Goal: Task Accomplishment & Management: Manage account settings

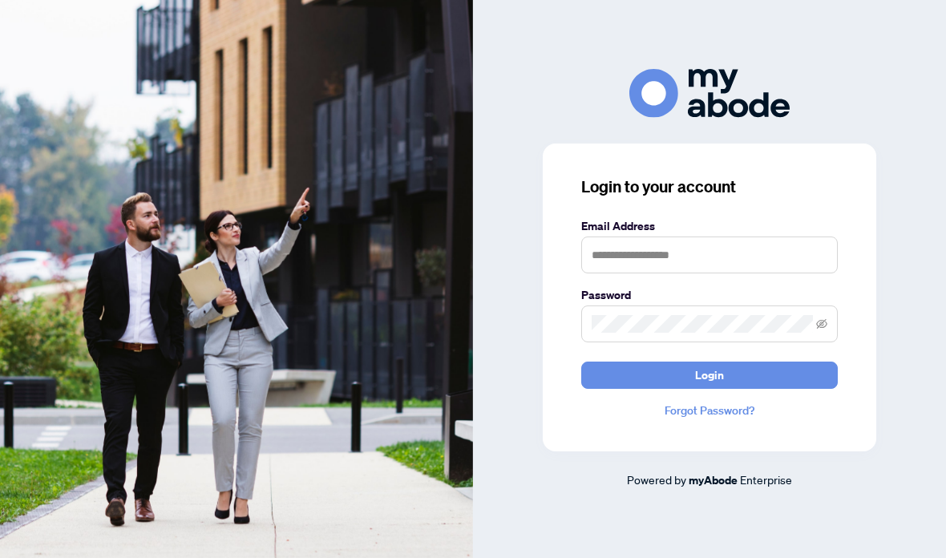
click at [685, 273] on input "text" at bounding box center [709, 254] width 256 height 37
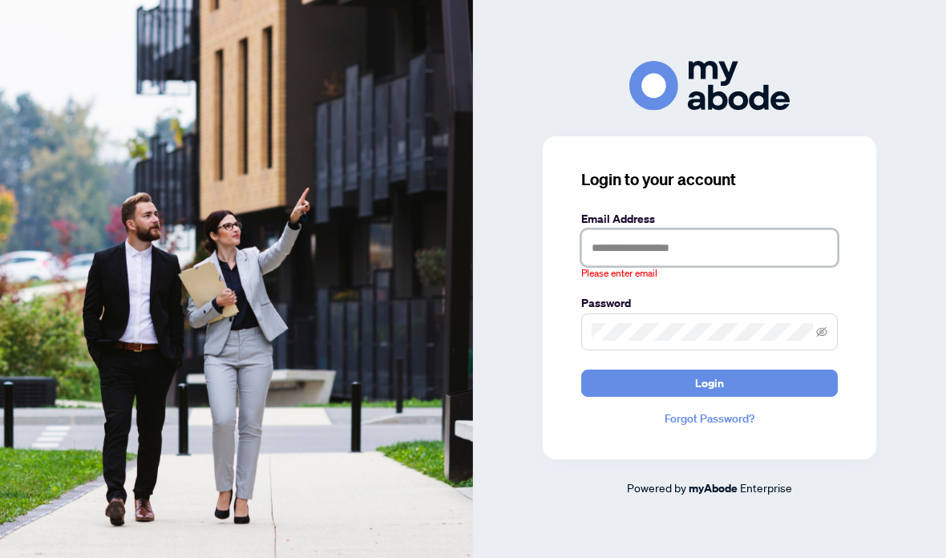
type input "**********"
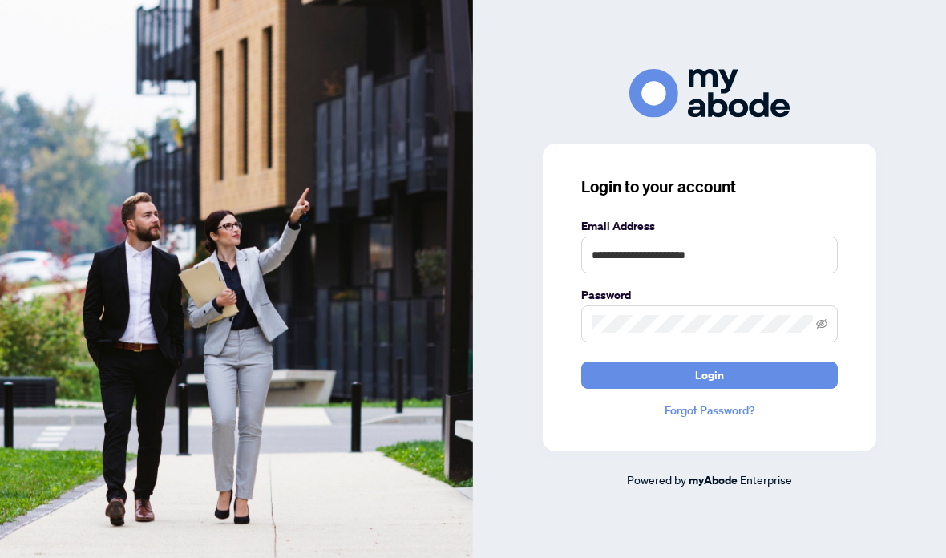
click at [781, 389] on button "Login" at bounding box center [709, 374] width 256 height 27
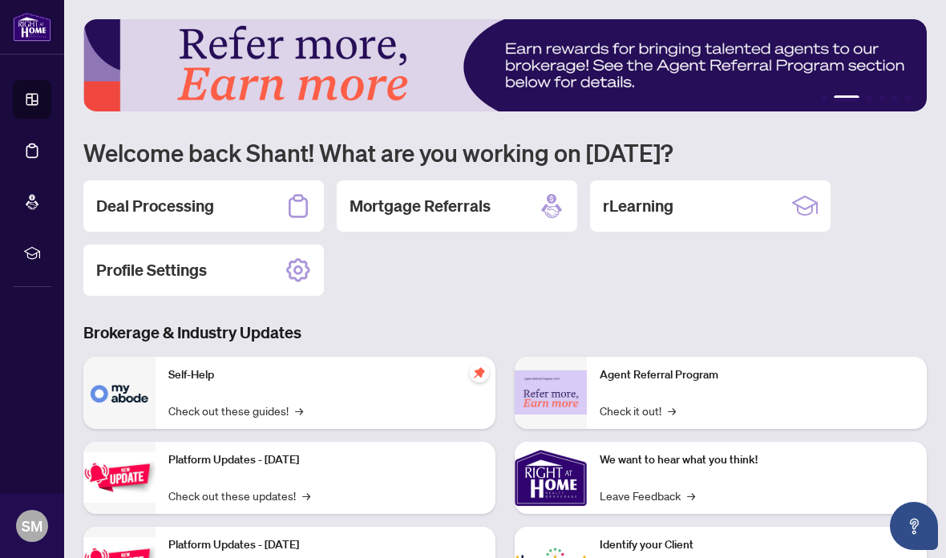
scroll to position [2, 0]
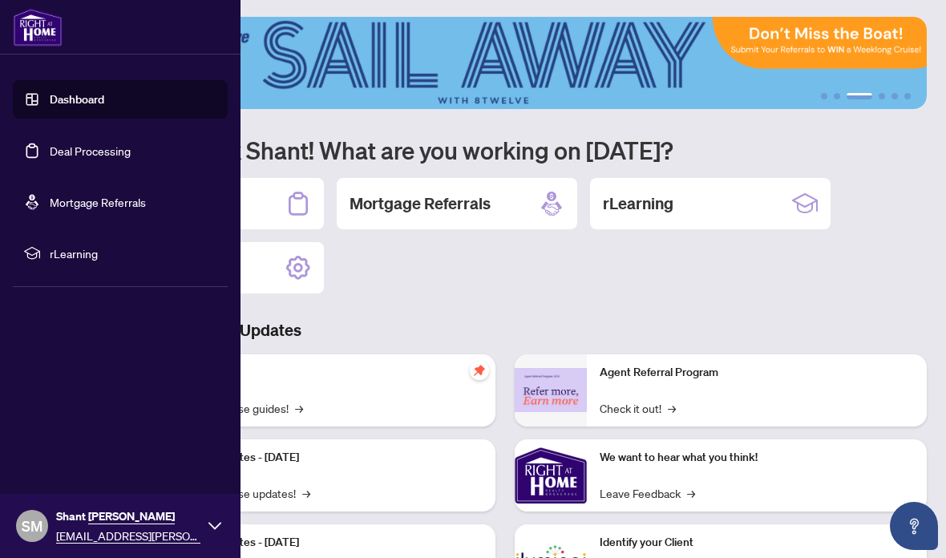
click at [131, 143] on link "Deal Processing" at bounding box center [90, 150] width 81 height 14
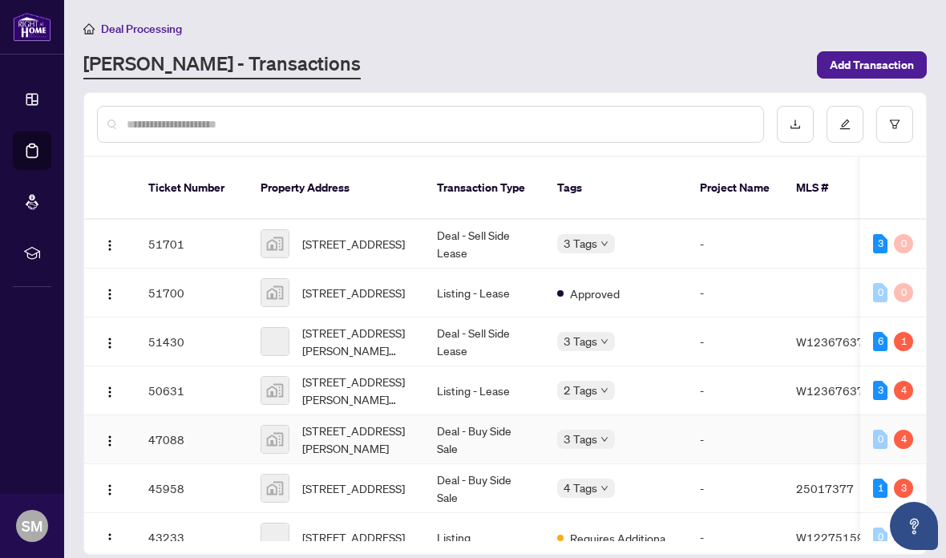
click at [383, 437] on span "[STREET_ADDRESS][PERSON_NAME]" at bounding box center [356, 439] width 109 height 35
click at [392, 235] on span "[STREET_ADDRESS]" at bounding box center [353, 244] width 103 height 18
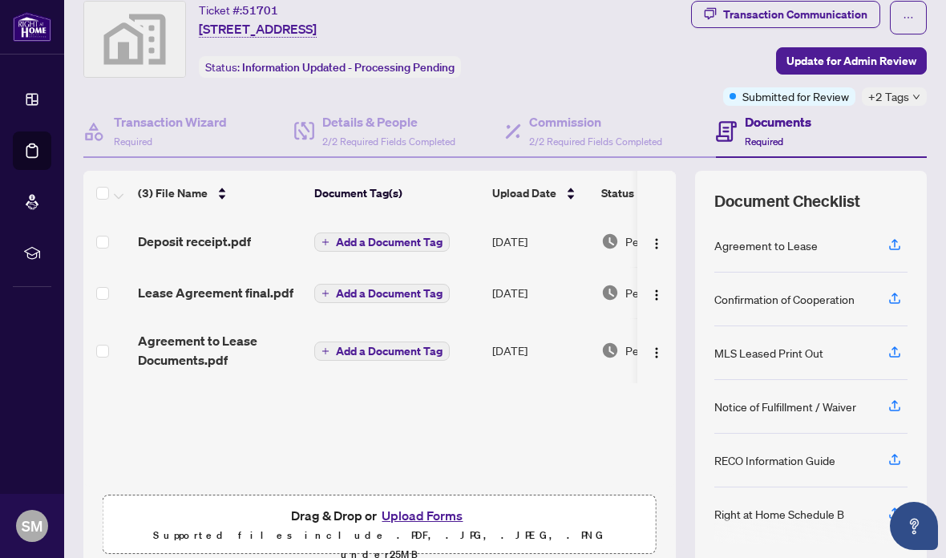
scroll to position [49, 0]
click at [801, 95] on span "Submitted for Review" at bounding box center [795, 97] width 107 height 18
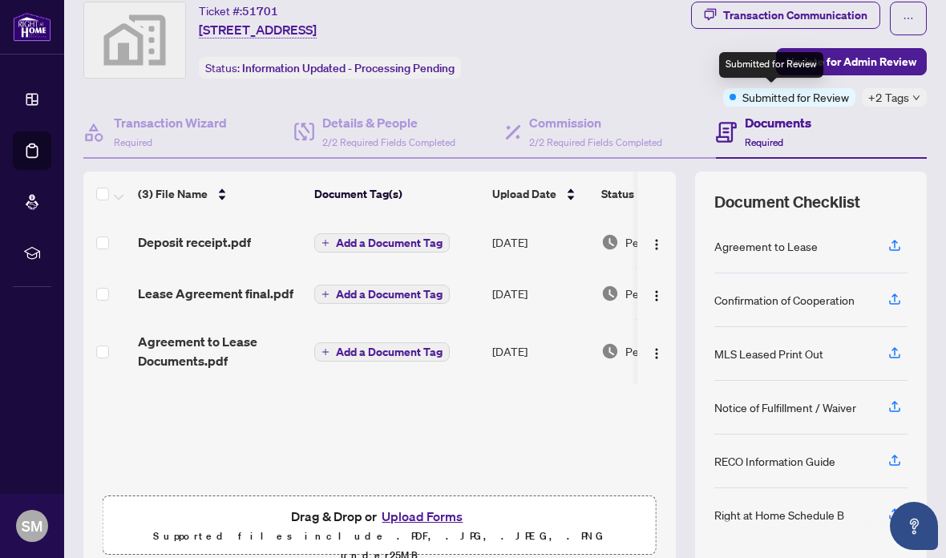
click at [823, 10] on div "Transaction Communication" at bounding box center [795, 15] width 144 height 26
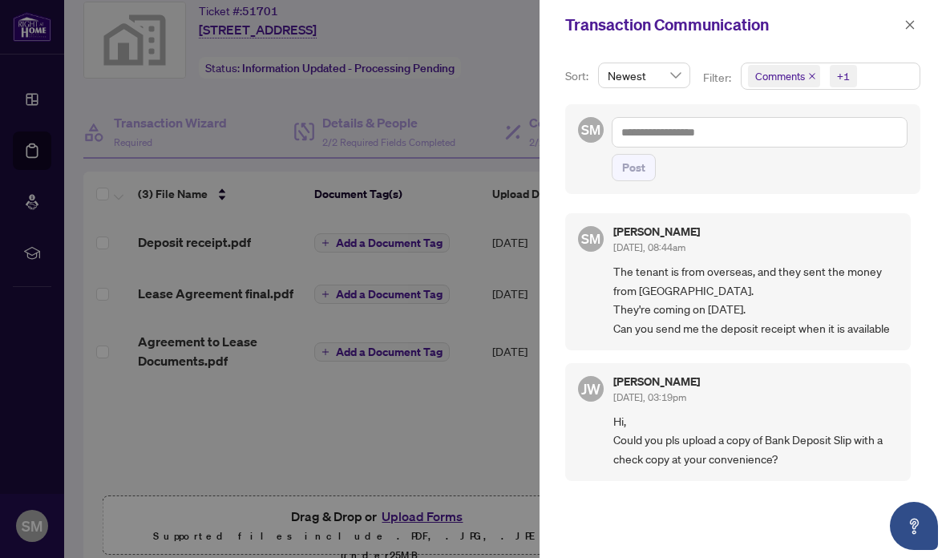
click at [486, 411] on div at bounding box center [473, 279] width 946 height 558
click at [464, 422] on div at bounding box center [473, 279] width 946 height 558
